Goal: Task Accomplishment & Management: Use online tool/utility

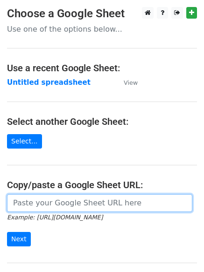
click at [51, 205] on input "url" at bounding box center [99, 203] width 185 height 18
type input "[URL][DOMAIN_NAME]"
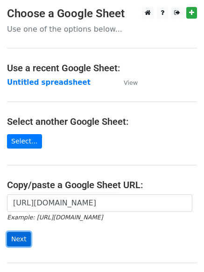
click at [17, 241] on input "Next" at bounding box center [19, 239] width 24 height 14
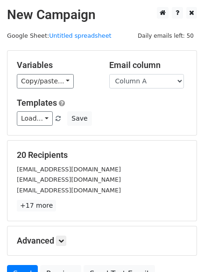
scroll to position [90, 0]
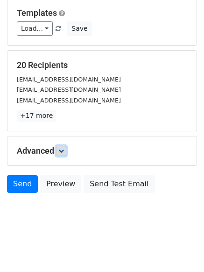
click at [63, 151] on icon at bounding box center [61, 151] width 6 height 6
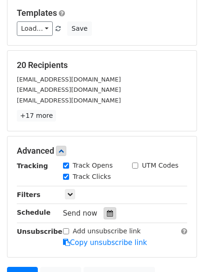
click at [107, 214] on icon at bounding box center [110, 213] width 6 height 7
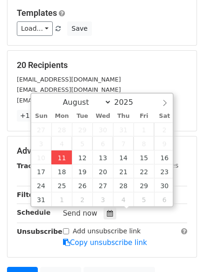
type input "2025-08-11 12:57"
type input "57"
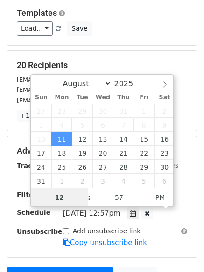
scroll to position [0, 0]
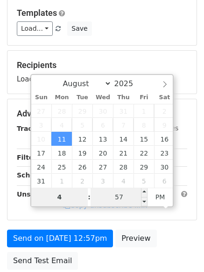
type input "4"
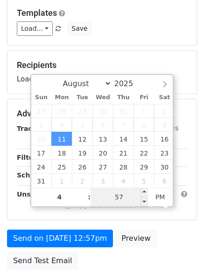
type input "2025-08-11 16:57"
type input "04"
click at [120, 197] on input "57" at bounding box center [118, 197] width 57 height 19
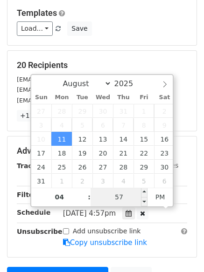
type input "0"
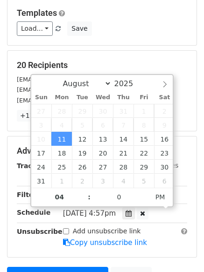
type input "2025-08-11 16:00"
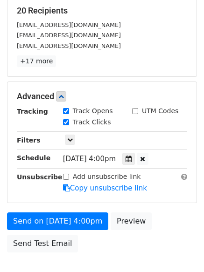
scroll to position [153, 0]
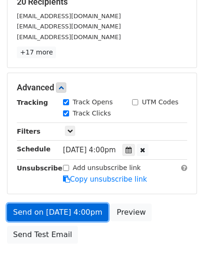
click at [49, 212] on link "Send on Aug 11 at 4:00pm" at bounding box center [57, 213] width 101 height 18
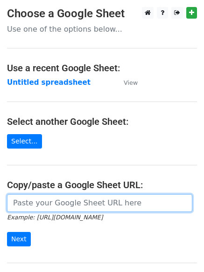
click at [42, 205] on input "url" at bounding box center [99, 203] width 185 height 18
type input "[URL][DOMAIN_NAME]"
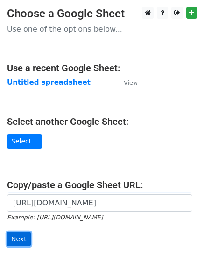
click at [16, 235] on input "Next" at bounding box center [19, 239] width 24 height 14
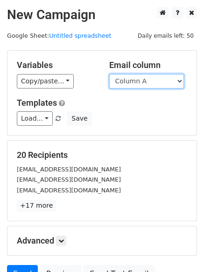
click at [179, 82] on select "Column A Column B Column C Column D" at bounding box center [146, 81] width 75 height 14
select select "Column B"
click at [109, 74] on select "Column A Column B Column C Column D" at bounding box center [146, 81] width 75 height 14
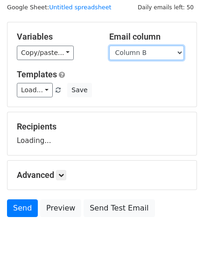
scroll to position [53, 0]
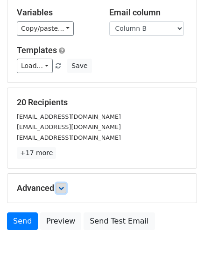
click at [64, 185] on link at bounding box center [61, 188] width 10 height 10
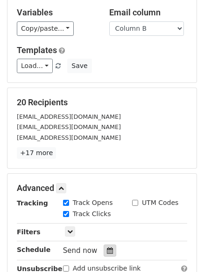
click at [105, 247] on div at bounding box center [109, 251] width 13 height 12
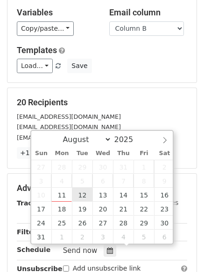
type input "2025-08-12 12:00"
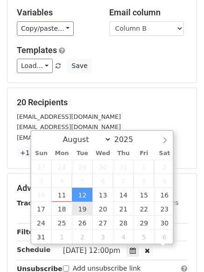
scroll to position [0, 0]
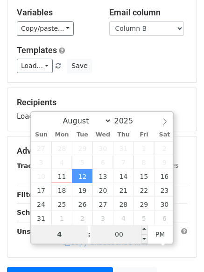
type input "4"
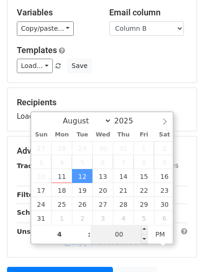
type input "2025-08-12 16:00"
type input "04"
click at [119, 233] on input "00" at bounding box center [118, 234] width 57 height 19
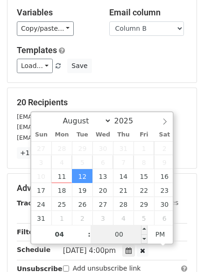
type input "5"
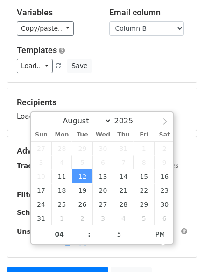
type input "2025-08-12 16:05"
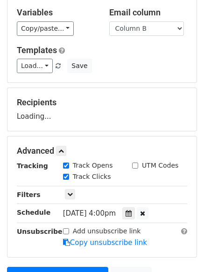
scroll to position [166, 0]
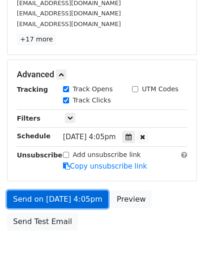
click at [54, 201] on link "Send on Aug 12 at 4:05pm" at bounding box center [57, 200] width 101 height 18
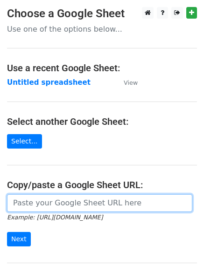
click at [67, 203] on input "url" at bounding box center [99, 203] width 185 height 18
type input "https://docs.google.com/spreadsheets/d/1elQR0AQrUJWC-hri_64NDddoNQ0vAIu9kN5WAxp…"
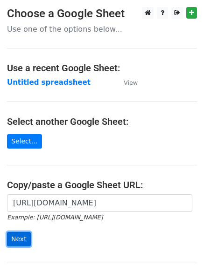
click at [15, 235] on input "Next" at bounding box center [19, 239] width 24 height 14
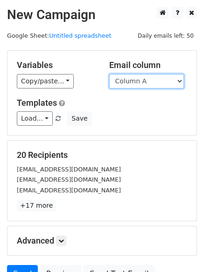
click at [181, 80] on select "Column A Column B Column C Column D" at bounding box center [146, 81] width 75 height 14
select select "Column C"
click at [109, 74] on select "Column A Column B Column C Column D" at bounding box center [146, 81] width 75 height 14
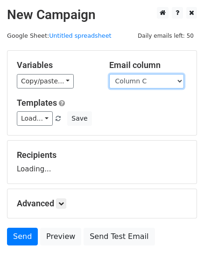
scroll to position [53, 0]
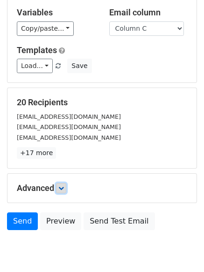
click at [64, 186] on icon at bounding box center [61, 189] width 6 height 6
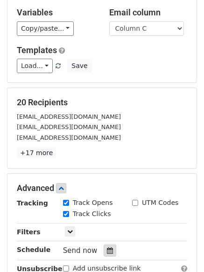
click at [107, 248] on icon at bounding box center [110, 250] width 6 height 7
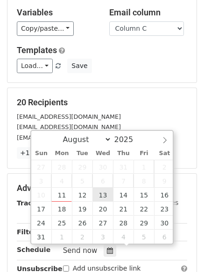
type input "[DATE] 12:00"
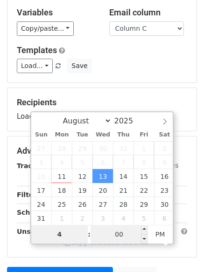
type input "4"
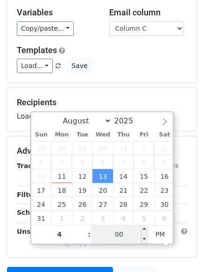
type input "2025-08-13 16:00"
type input "04"
click at [117, 230] on input "00" at bounding box center [118, 234] width 57 height 19
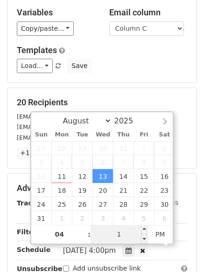
type input "10"
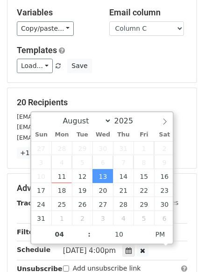
type input "2025-08-13 16:10"
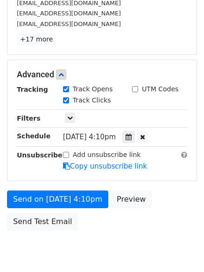
scroll to position [179, 0]
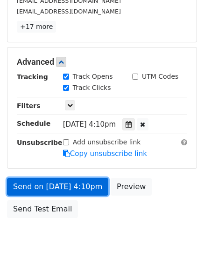
click at [47, 185] on link "Send on Aug 13 at 4:10pm" at bounding box center [57, 187] width 101 height 18
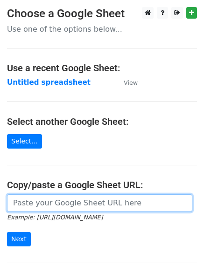
click at [30, 203] on input "url" at bounding box center [99, 203] width 185 height 18
type input "[URL][DOMAIN_NAME]"
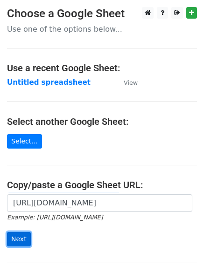
click at [15, 237] on input "Next" at bounding box center [19, 239] width 24 height 14
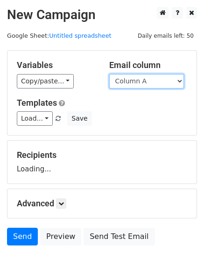
click at [181, 82] on select "Column A Column B Column C Column D" at bounding box center [146, 81] width 75 height 14
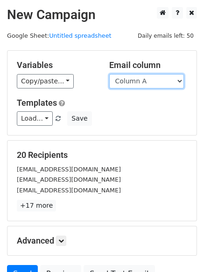
click at [181, 83] on select "Column A Column B Column C Column D" at bounding box center [146, 81] width 75 height 14
select select "Column D"
click at [109, 74] on select "Column A Column B Column C Column D" at bounding box center [146, 81] width 75 height 14
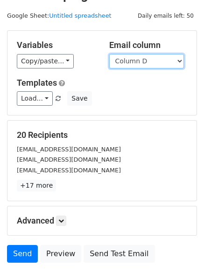
scroll to position [53, 0]
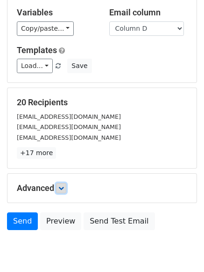
click at [62, 187] on icon at bounding box center [61, 189] width 6 height 6
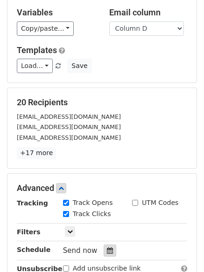
click at [107, 250] on icon at bounding box center [110, 250] width 6 height 7
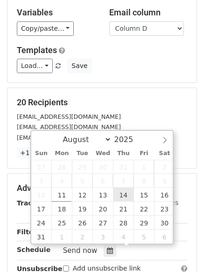
type input "[DATE] 12:00"
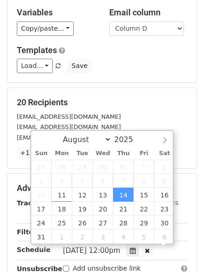
scroll to position [0, 0]
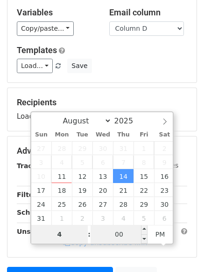
type input "4"
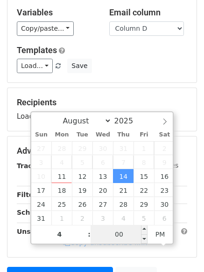
type input "[DATE] 16:00"
type input "04"
click at [124, 233] on input "00" at bounding box center [118, 234] width 57 height 19
type input "15"
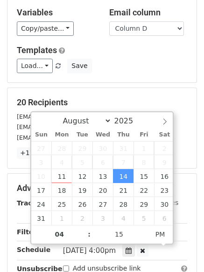
type input "[DATE] 16:15"
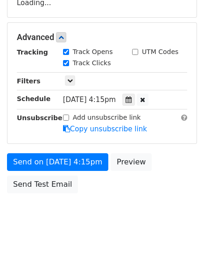
scroll to position [204, 0]
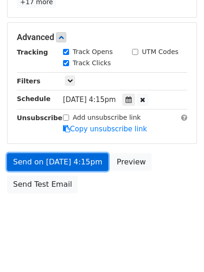
click at [57, 165] on link "Send on [DATE] 4:15pm" at bounding box center [57, 162] width 101 height 18
